Goal: Transaction & Acquisition: Book appointment/travel/reservation

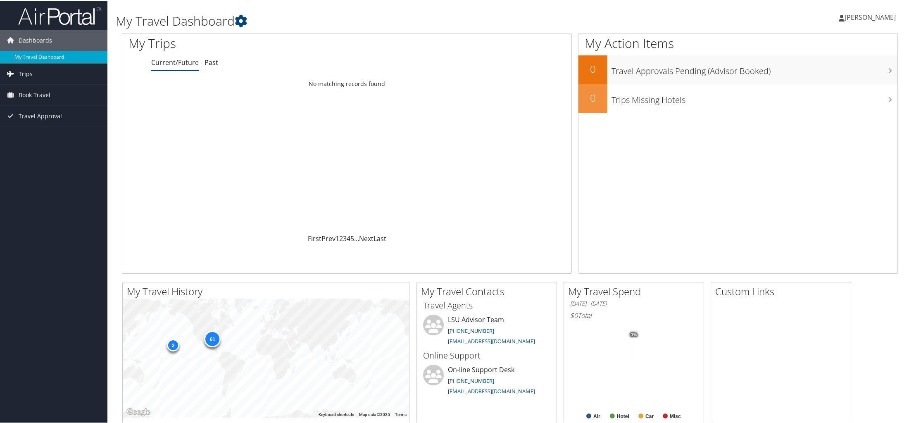
click at [54, 77] on link "Trips" at bounding box center [53, 73] width 107 height 21
click at [52, 126] on link "Book Travel" at bounding box center [53, 131] width 107 height 21
click at [46, 146] on link "Approval Request (Beta)" at bounding box center [53, 148] width 107 height 12
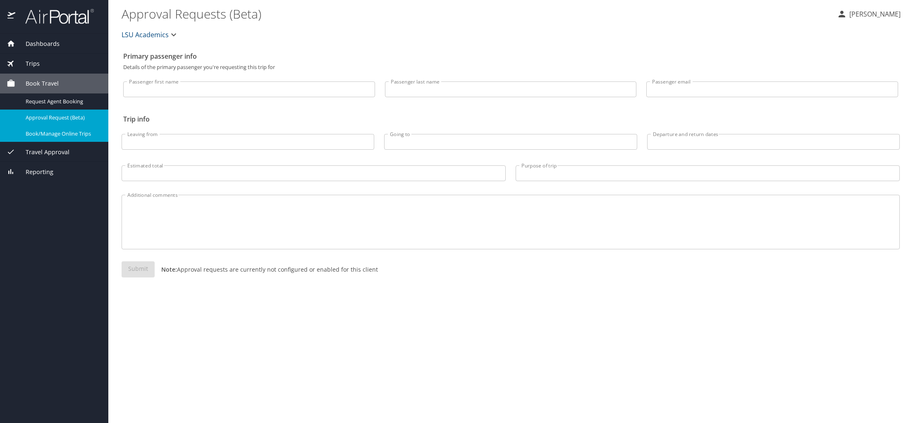
click at [40, 129] on div "Book/Manage Online Trips" at bounding box center [54, 134] width 95 height 10
click at [64, 100] on span "Request Agent Booking" at bounding box center [62, 102] width 73 height 8
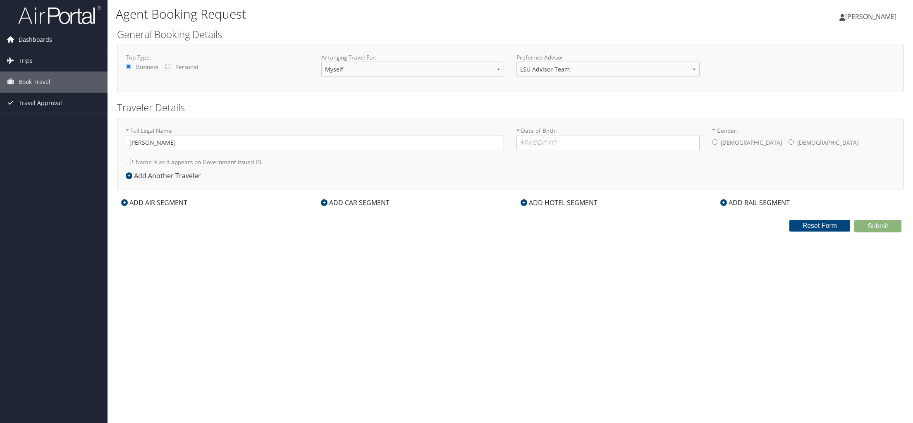
click at [59, 44] on link "Dashboards" at bounding box center [53, 39] width 107 height 21
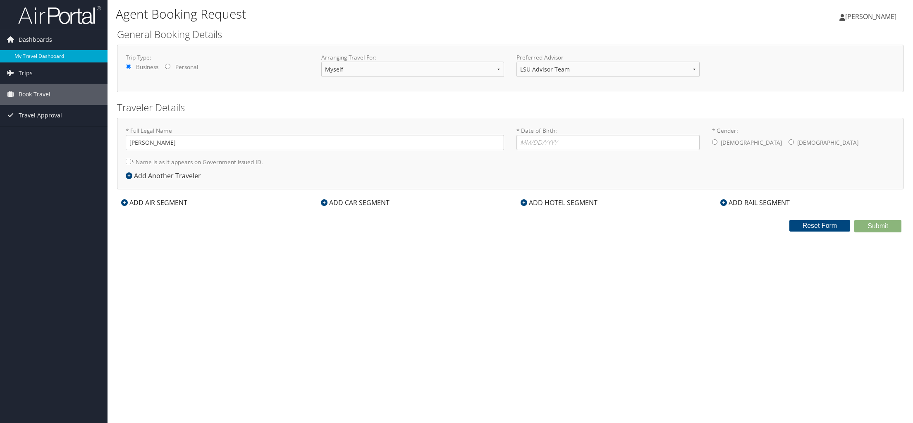
click at [51, 59] on link "My Travel Dashboard" at bounding box center [53, 56] width 107 height 12
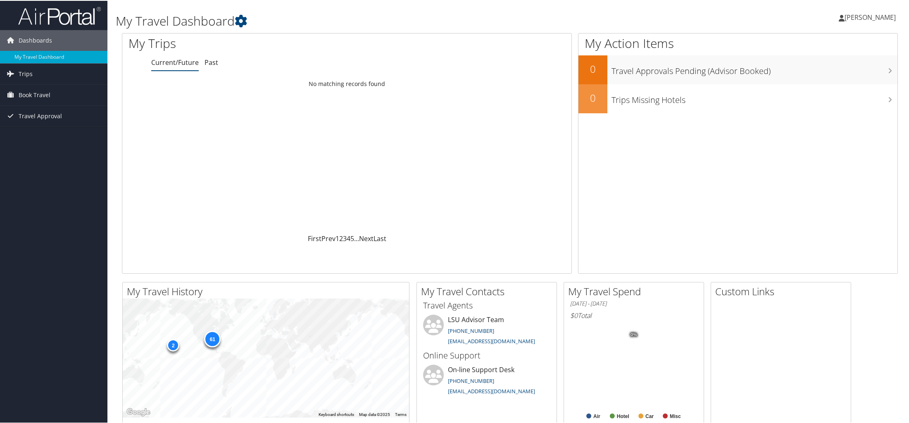
click at [628, 9] on div "Colleen Fava Colleen Fava My Settings Travel Agency Contacts View Travel Profil…" at bounding box center [760, 20] width 304 height 32
